Goal: Navigation & Orientation: Find specific page/section

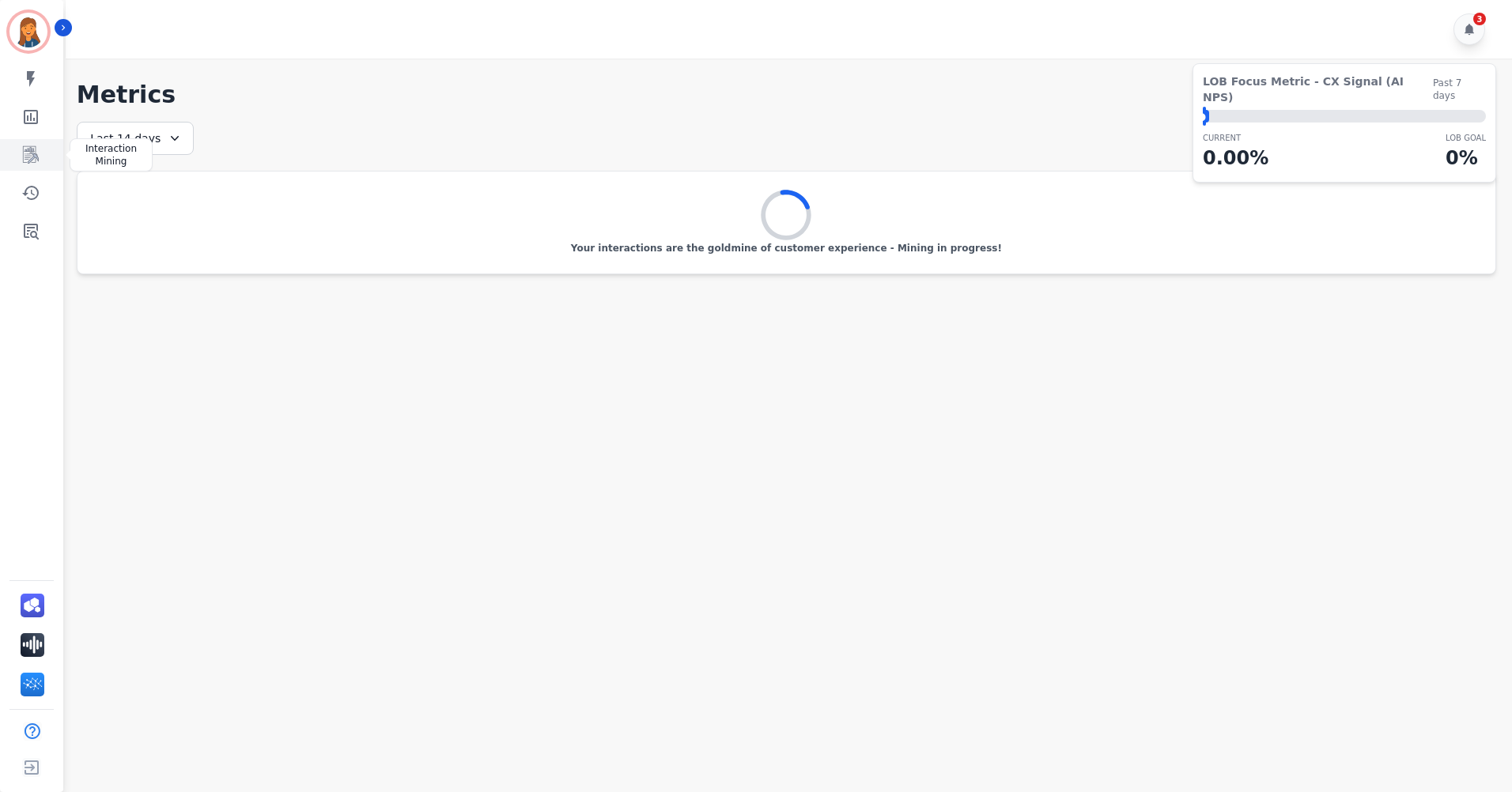
click at [29, 164] on link "Sidebar" at bounding box center [32, 154] width 60 height 32
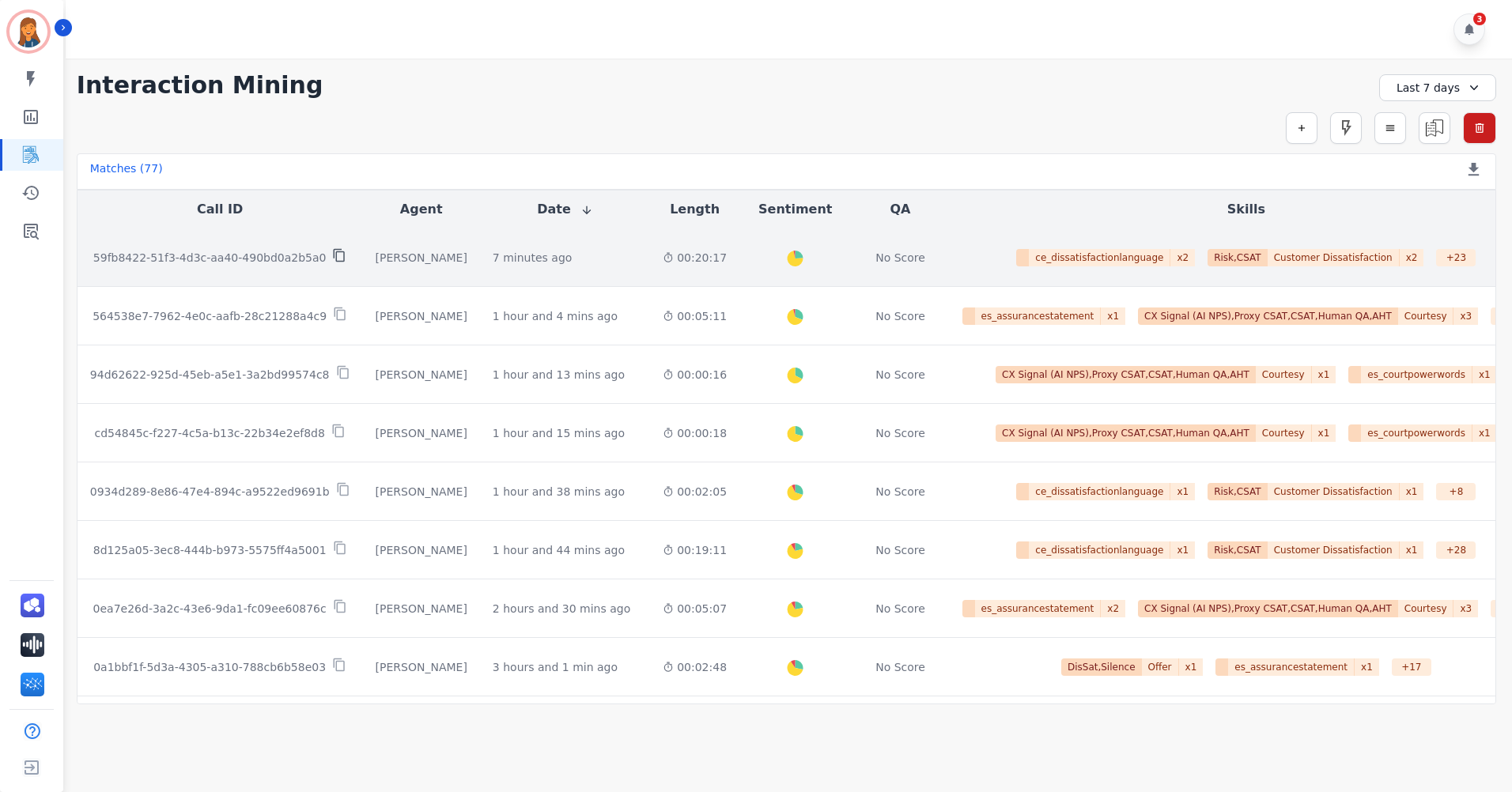
click at [334, 252] on icon at bounding box center [339, 255] width 11 height 14
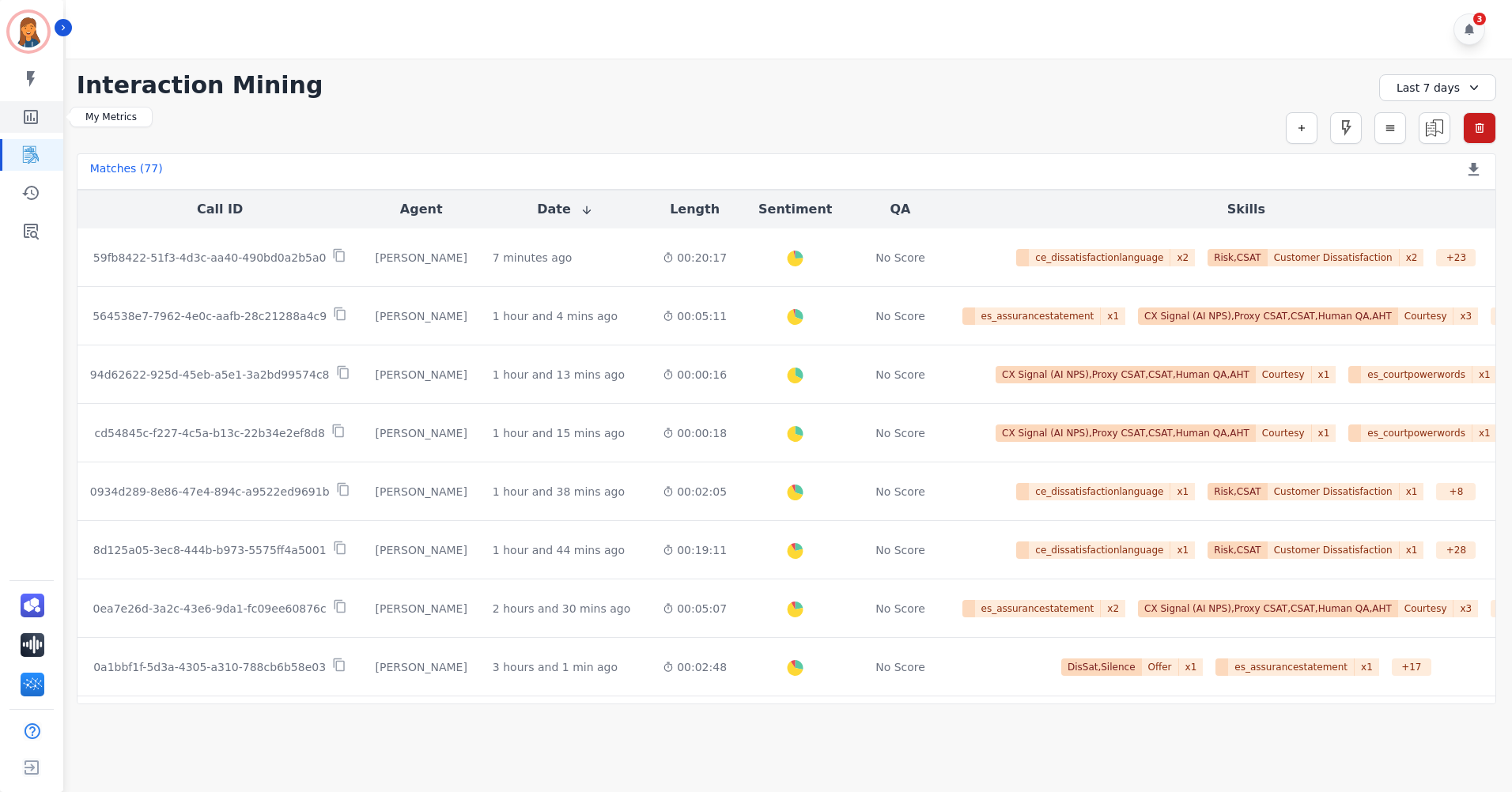
click at [30, 114] on icon "Sidebar" at bounding box center [31, 117] width 14 height 14
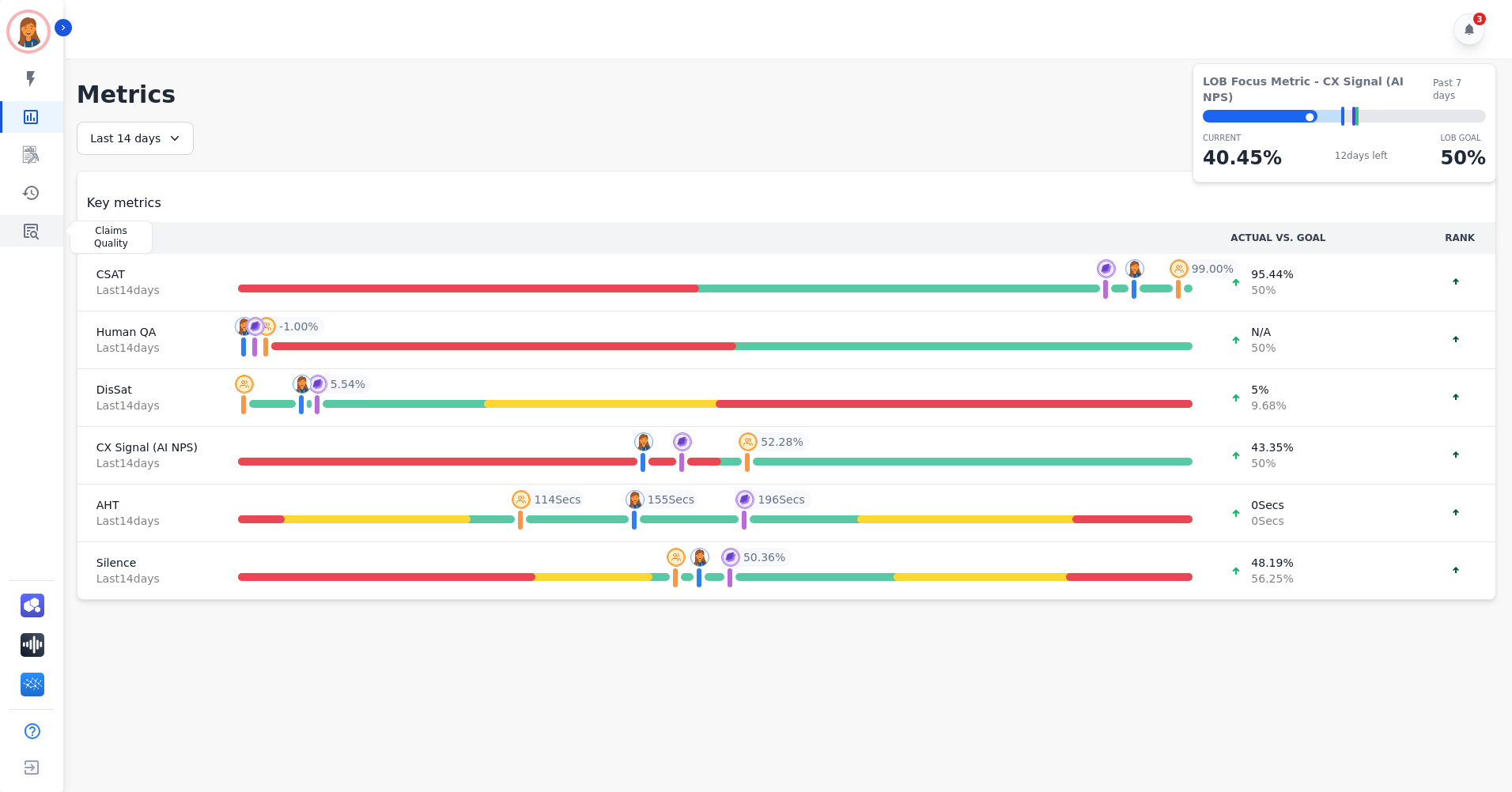
click at [32, 234] on icon "Sidebar" at bounding box center [31, 232] width 15 height 16
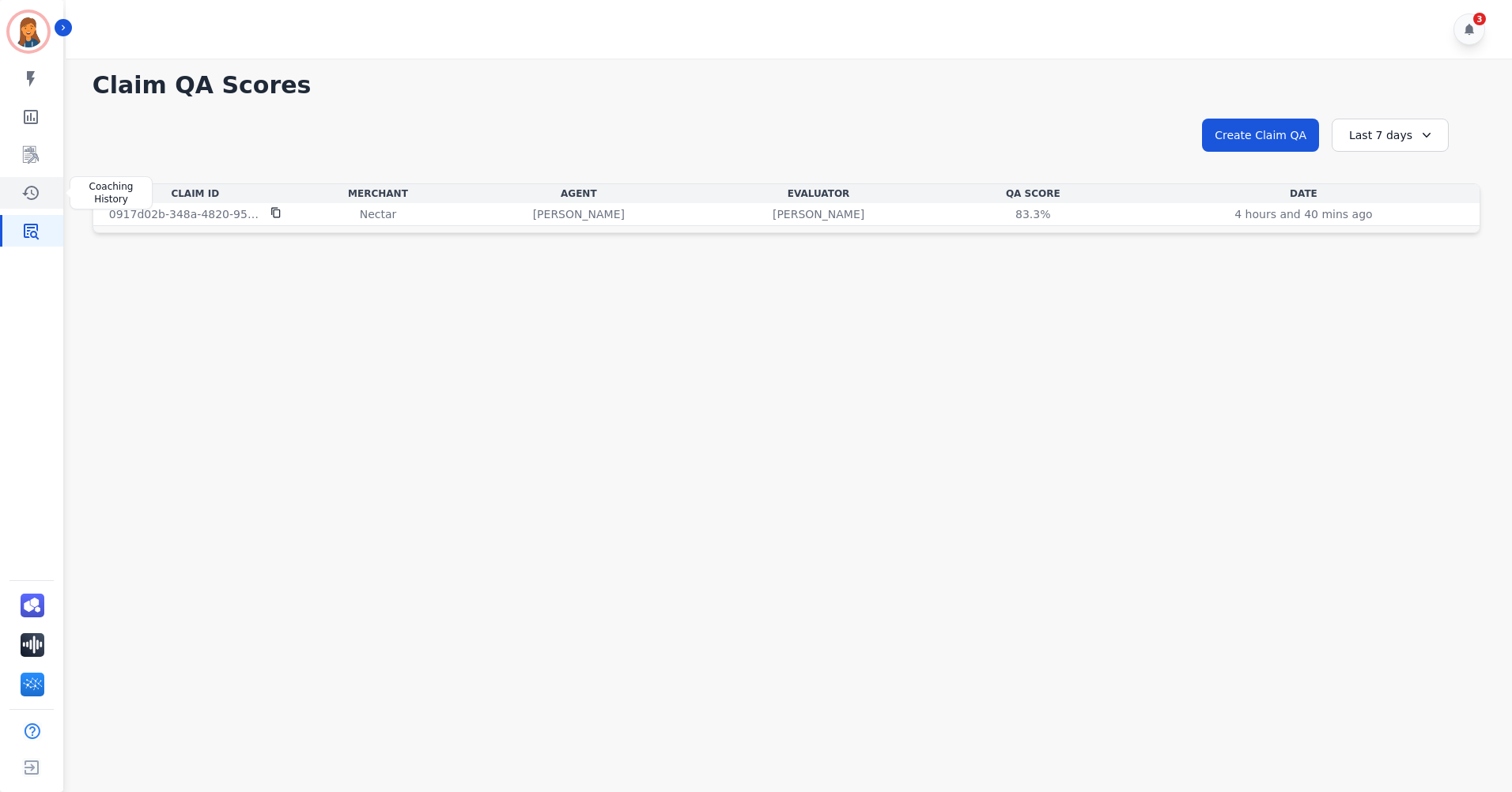
click at [22, 185] on icon "Sidebar" at bounding box center [31, 192] width 19 height 19
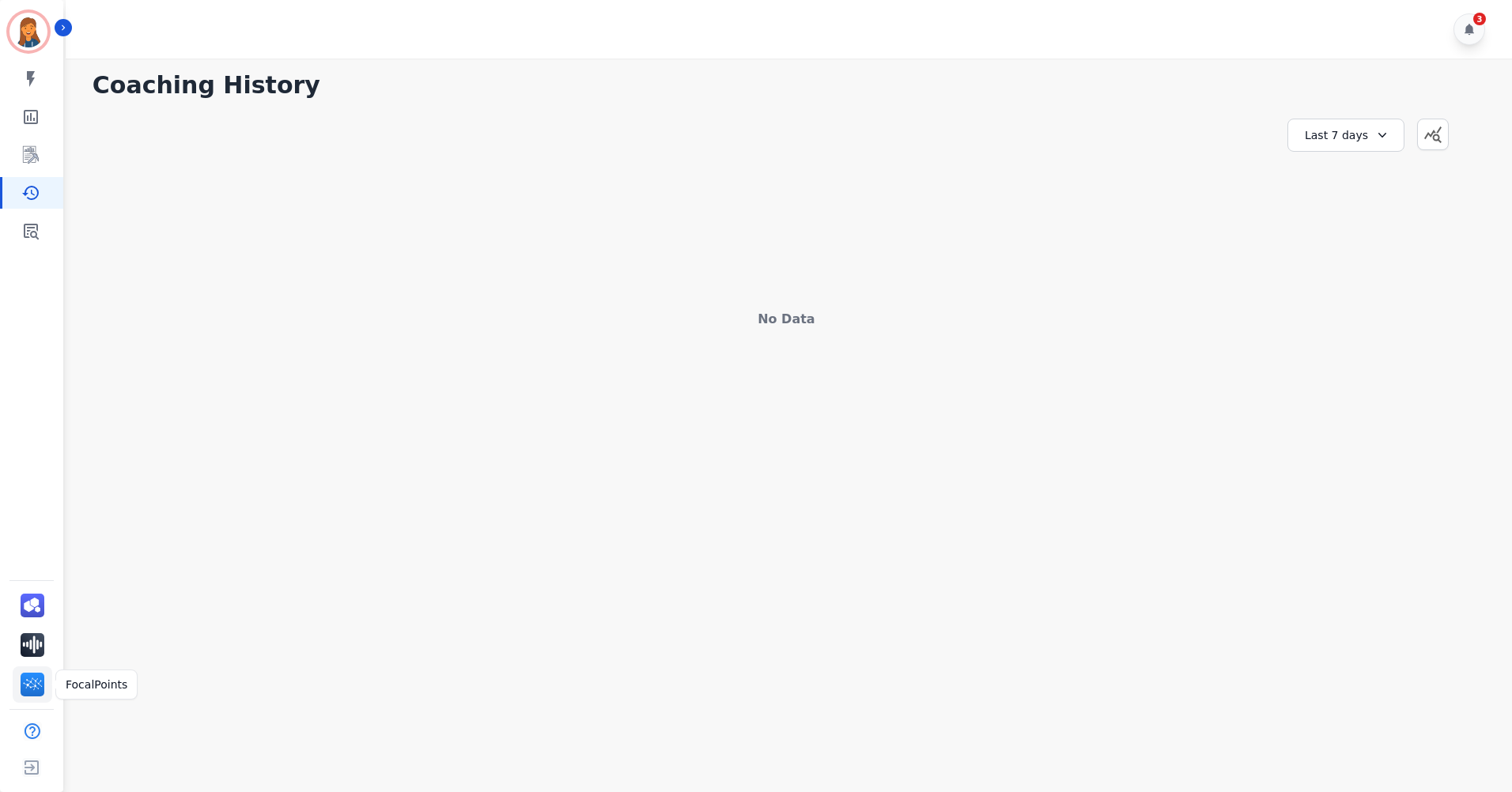
click at [42, 686] on img "Sidebar" at bounding box center [32, 685] width 23 height 23
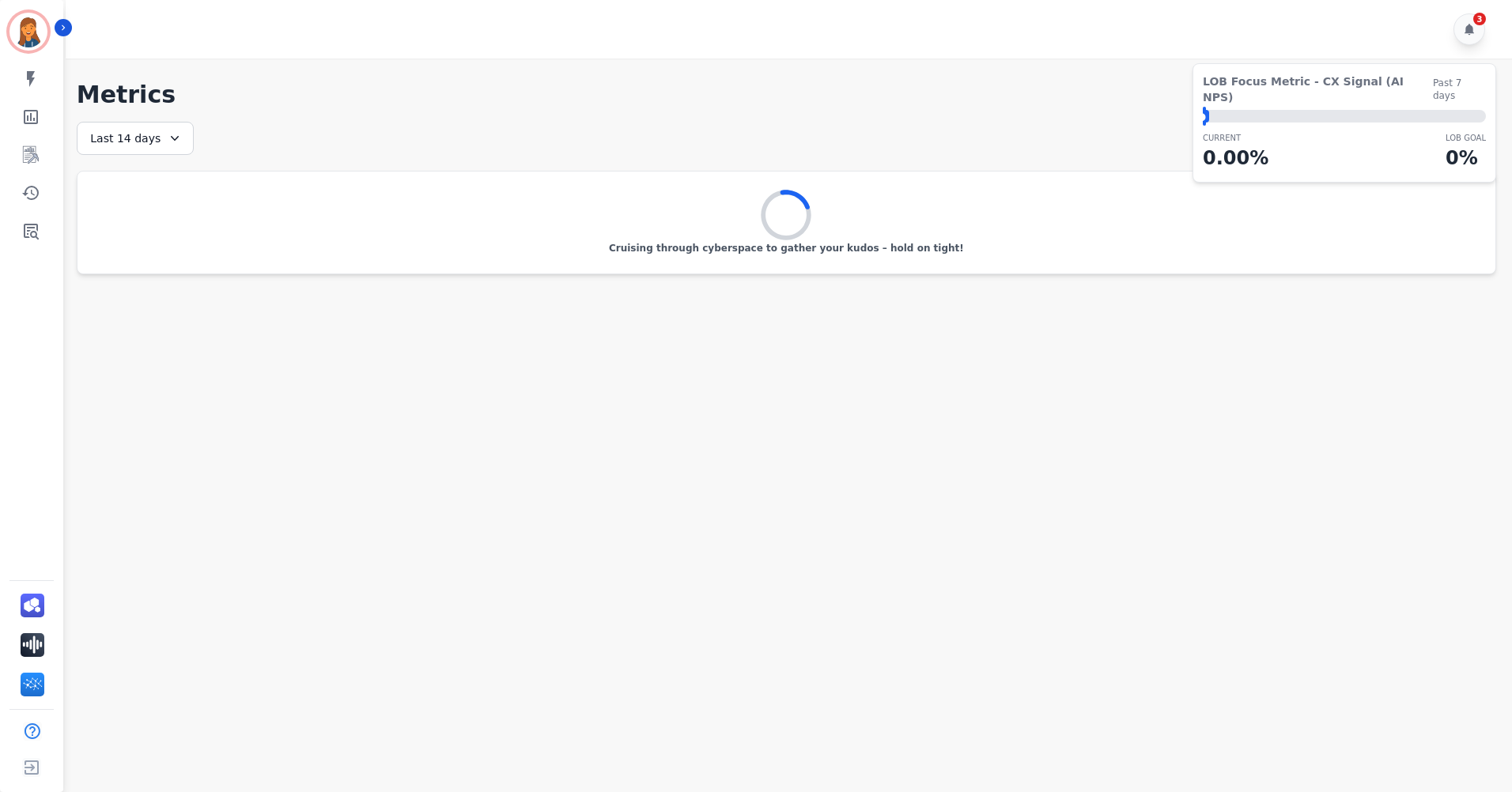
click at [176, 147] on div "Last 14 days" at bounding box center [135, 138] width 117 height 33
click at [161, 192] on li "[DATE]" at bounding box center [145, 197] width 79 height 16
